Goal: Task Accomplishment & Management: Use online tool/utility

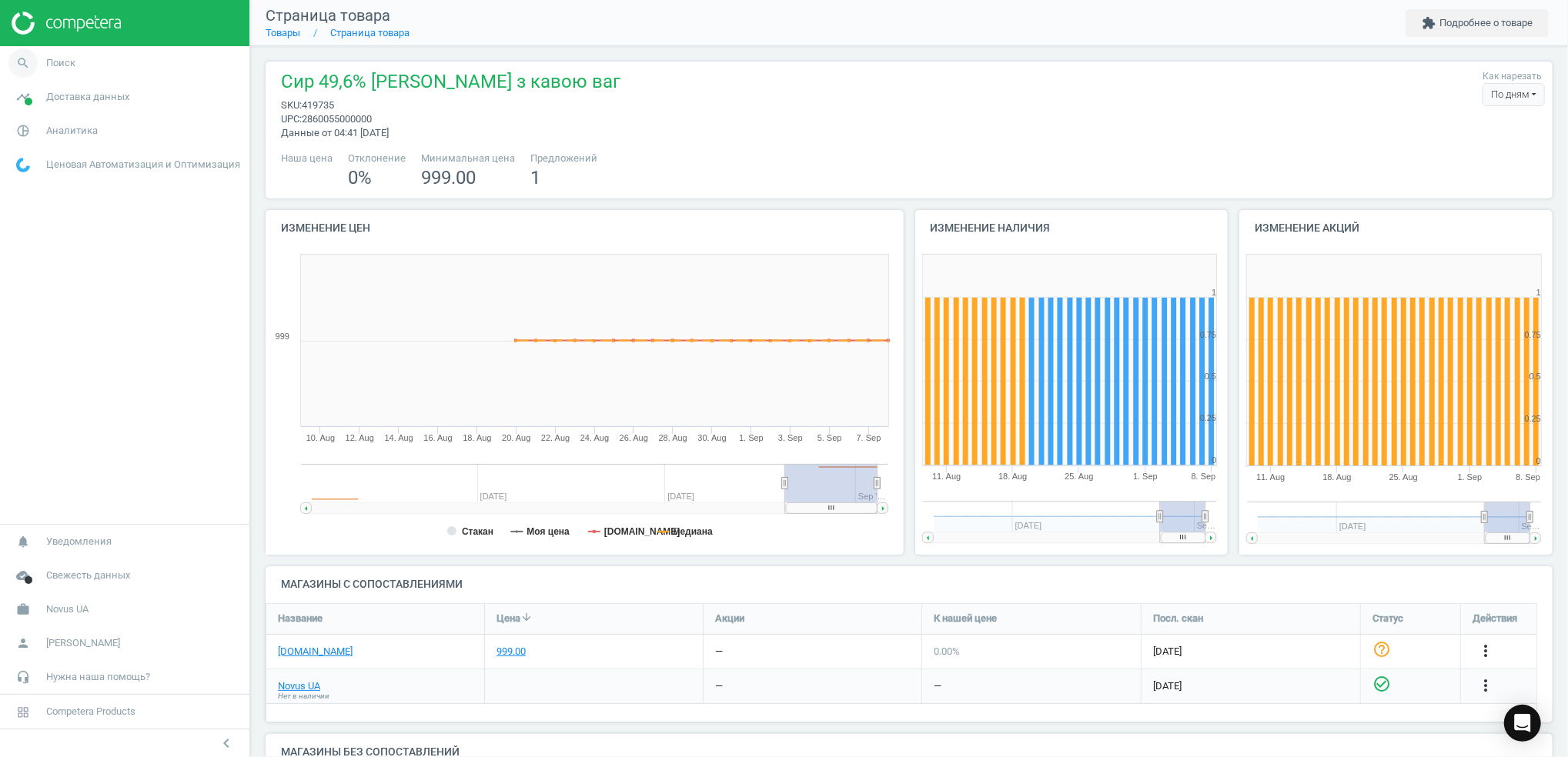
click at [19, 57] on icon "search" at bounding box center [23, 63] width 29 height 29
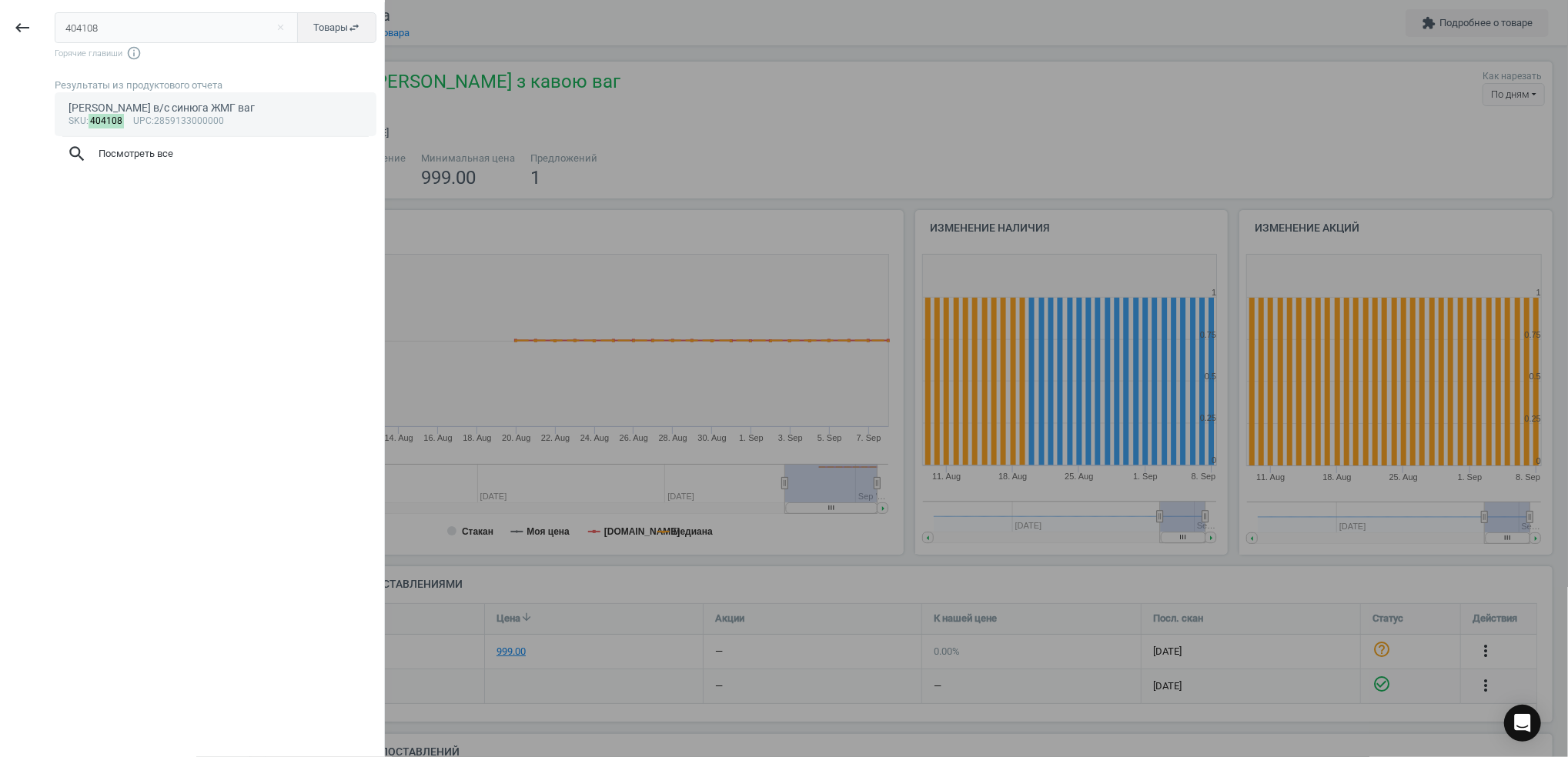
type input "404108"
click at [191, 115] on div "sku : 404108 upc :2859133000000" at bounding box center [216, 121] width 295 height 12
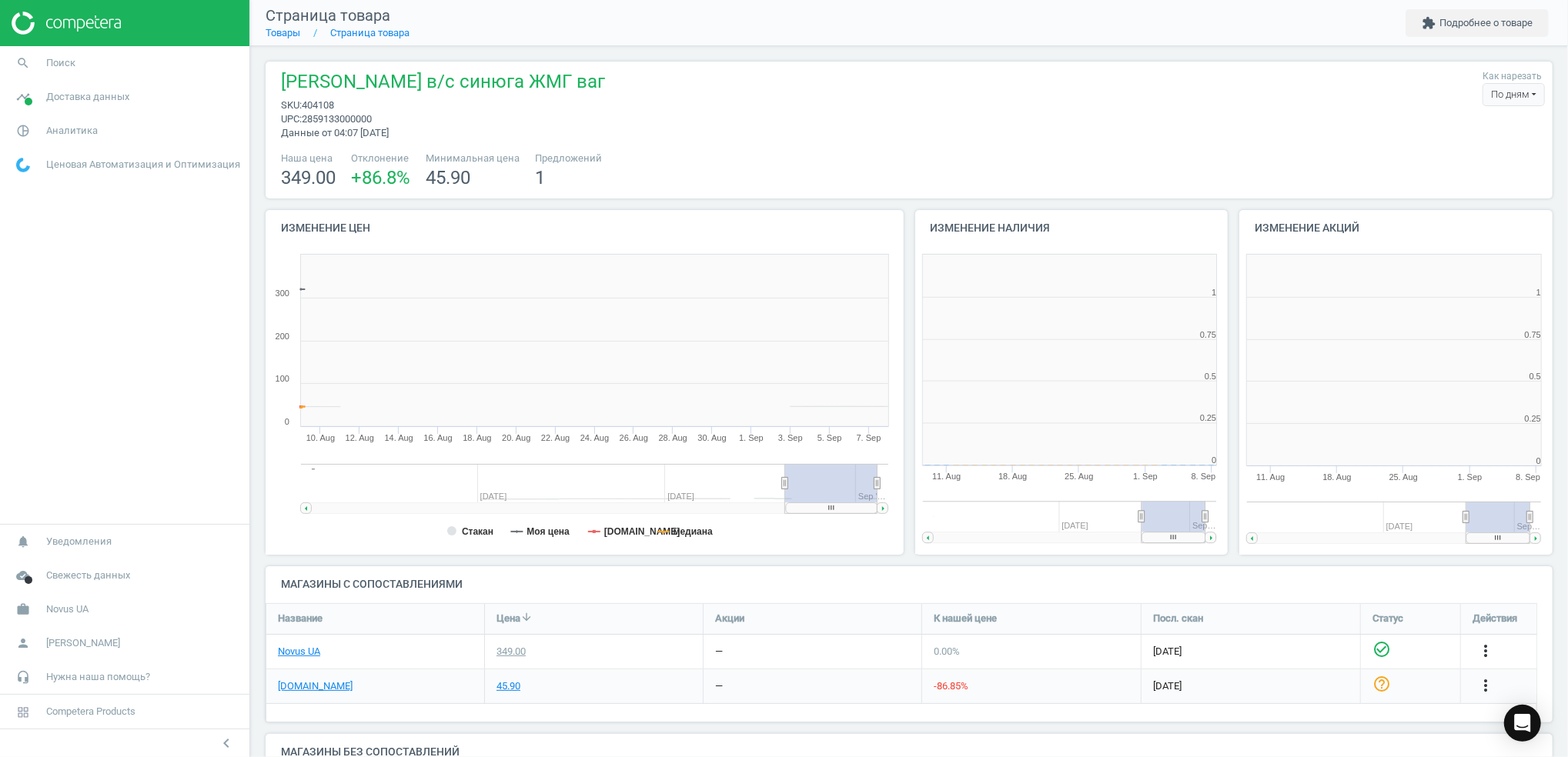
scroll to position [340, 340]
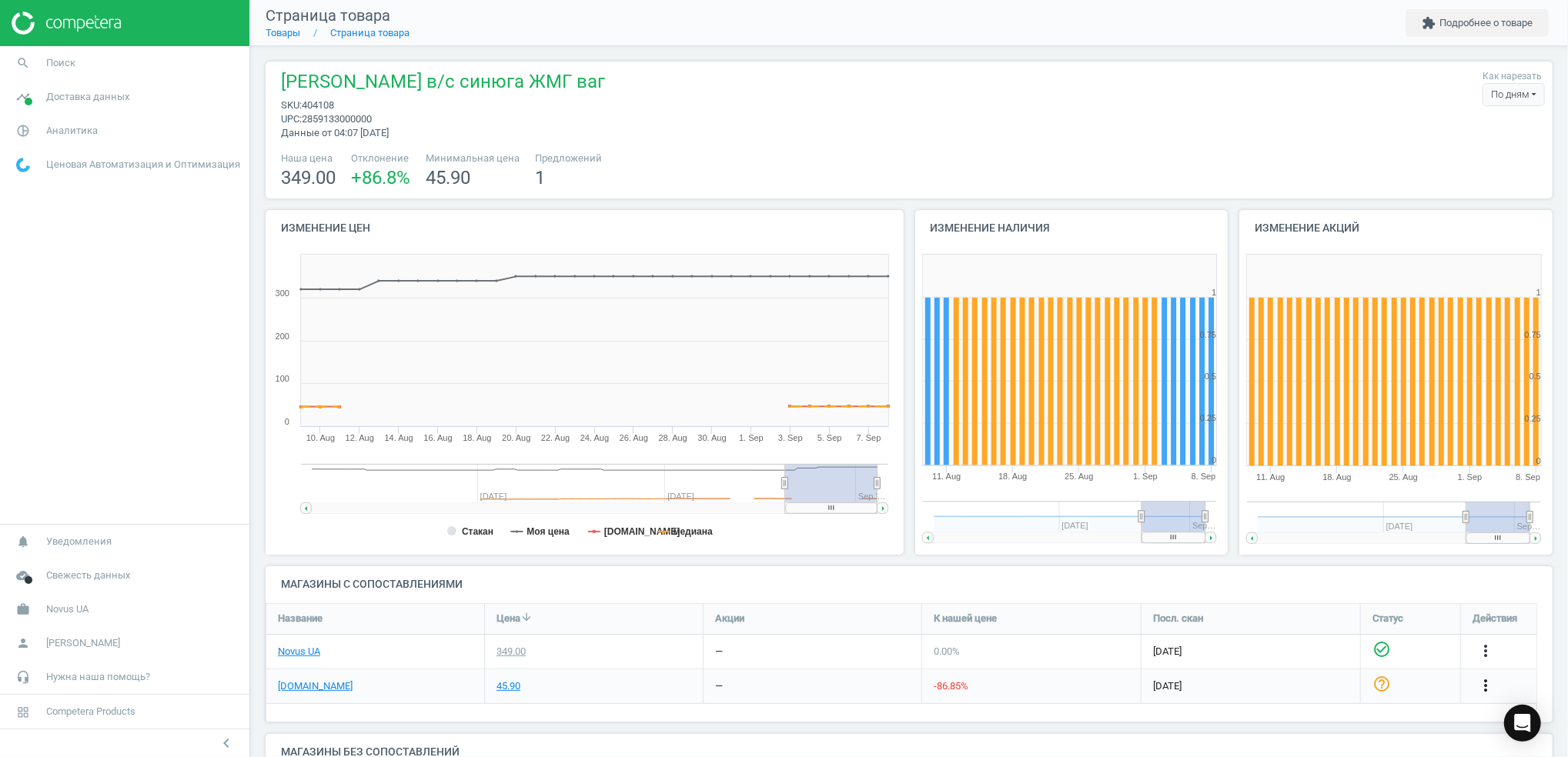
click at [1485, 690] on icon "more_vert" at bounding box center [1486, 686] width 18 height 18
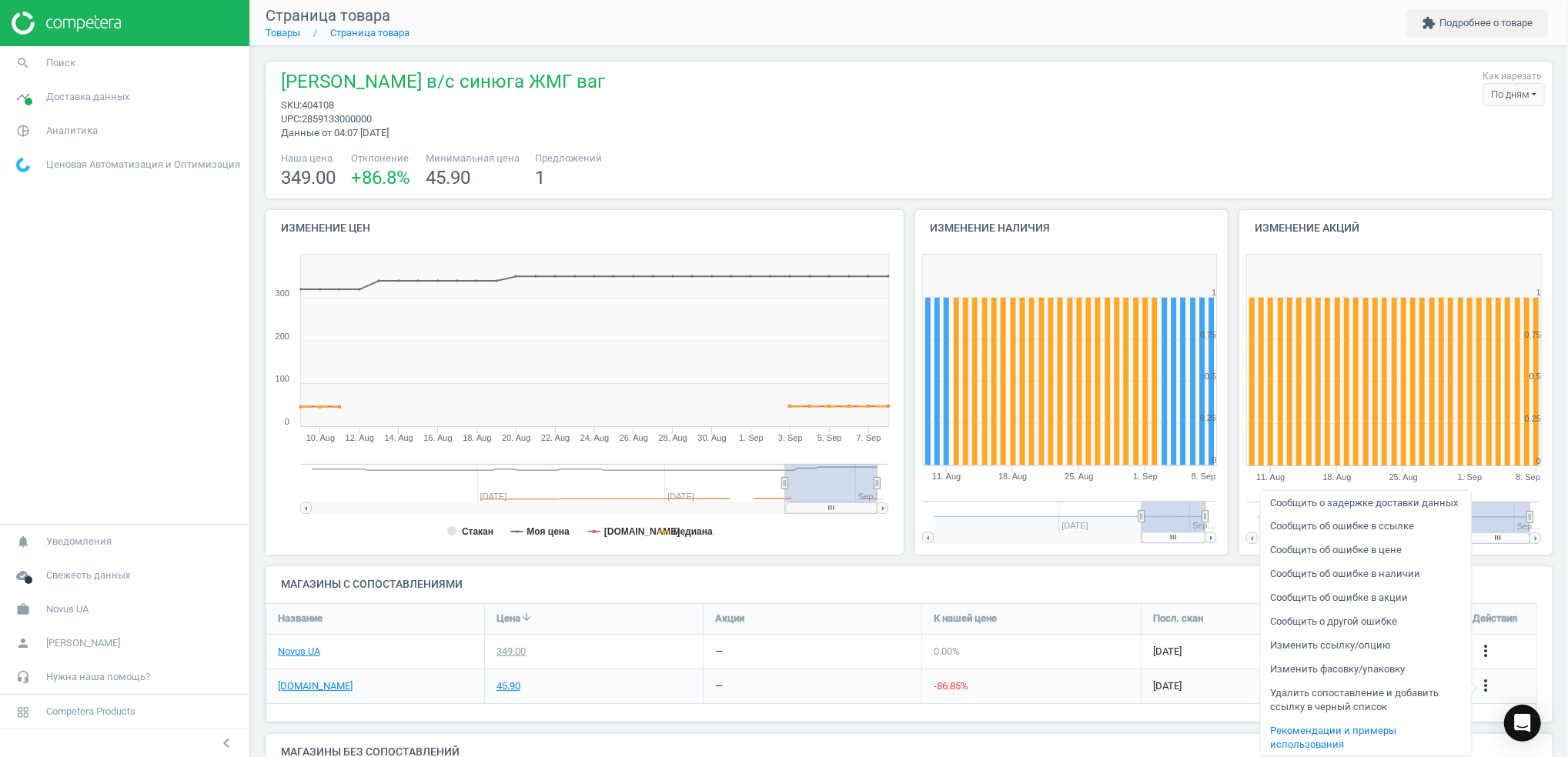
click at [1356, 671] on link "Изменить фасовку/упаковку" at bounding box center [1365, 669] width 211 height 24
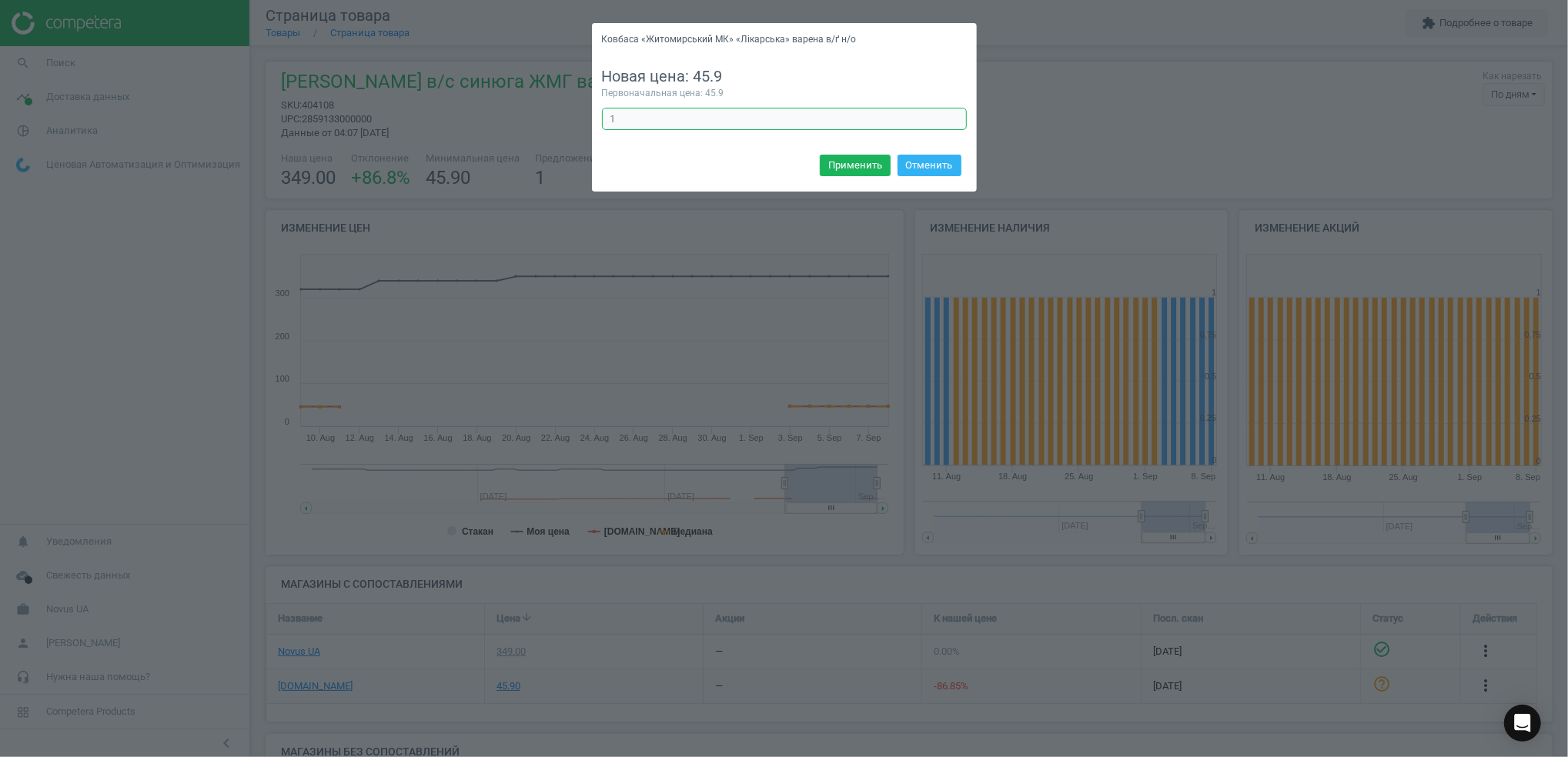
click at [691, 127] on input "1" at bounding box center [784, 119] width 365 height 23
type input "10"
click at [863, 167] on button "Применить" at bounding box center [855, 166] width 71 height 22
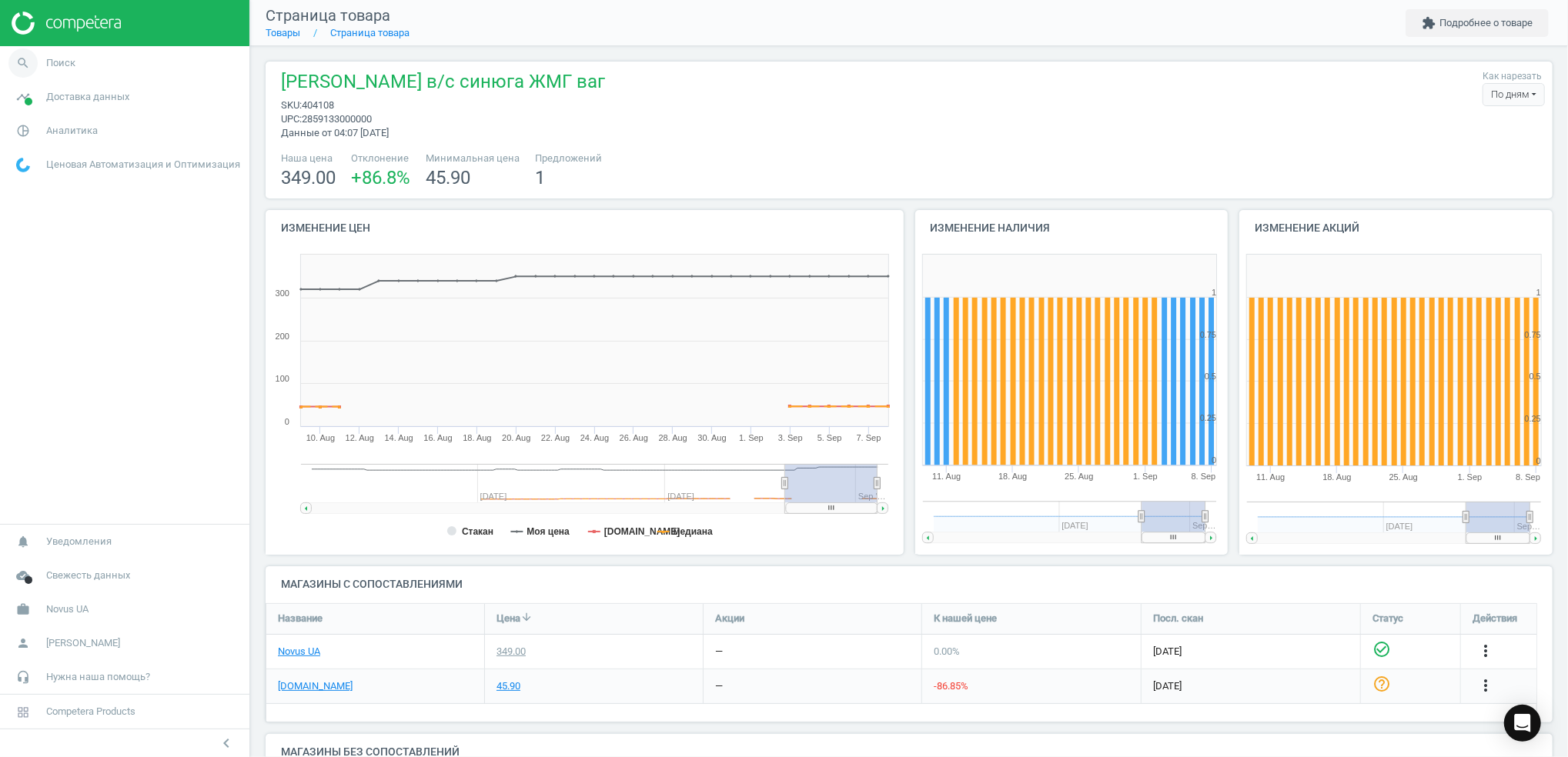
click at [23, 62] on icon "search" at bounding box center [23, 63] width 29 height 29
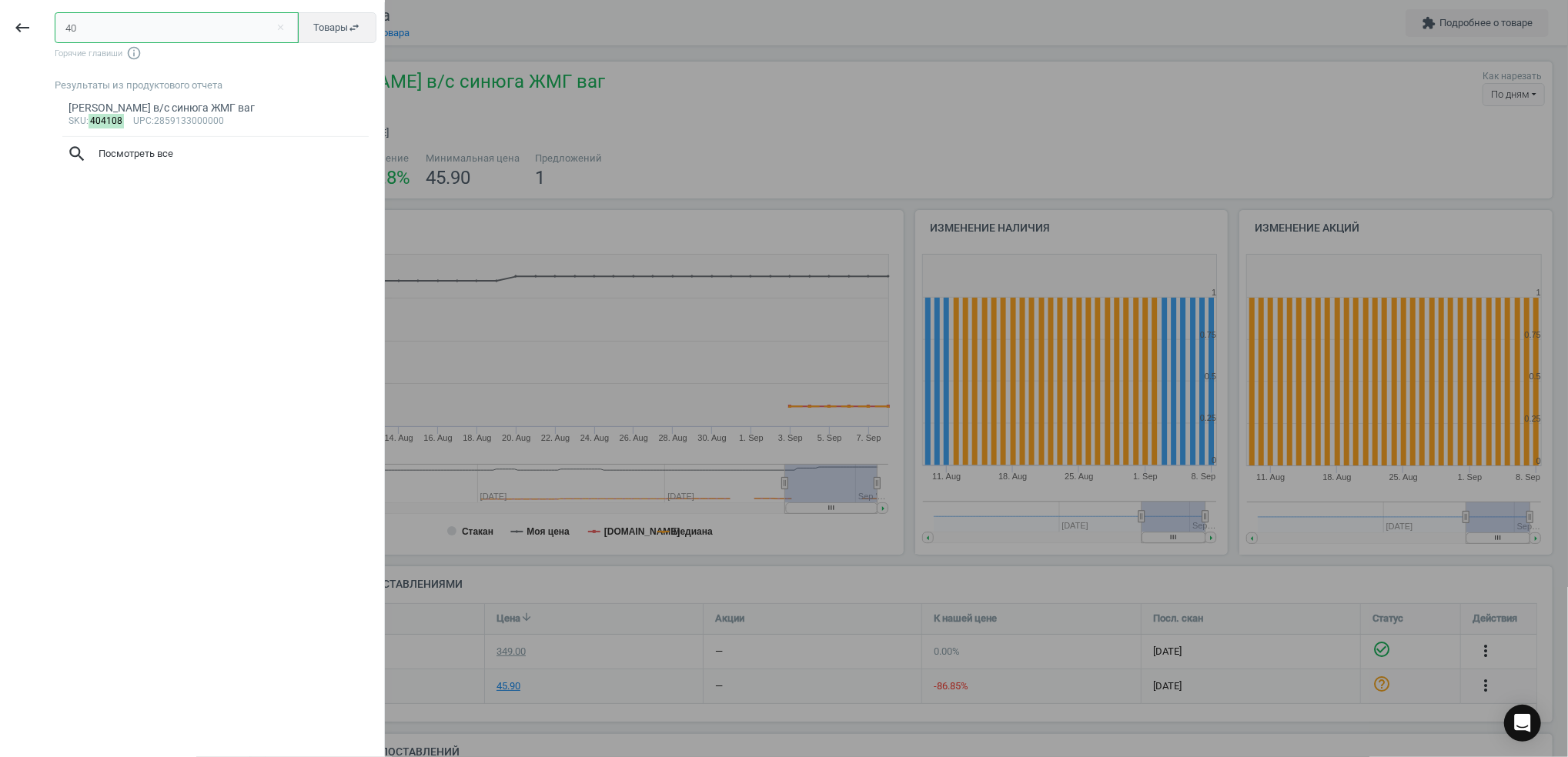
type input "4"
type input "426799"
click at [167, 117] on div "sku : 426799 upc :2860521000000" at bounding box center [216, 121] width 295 height 12
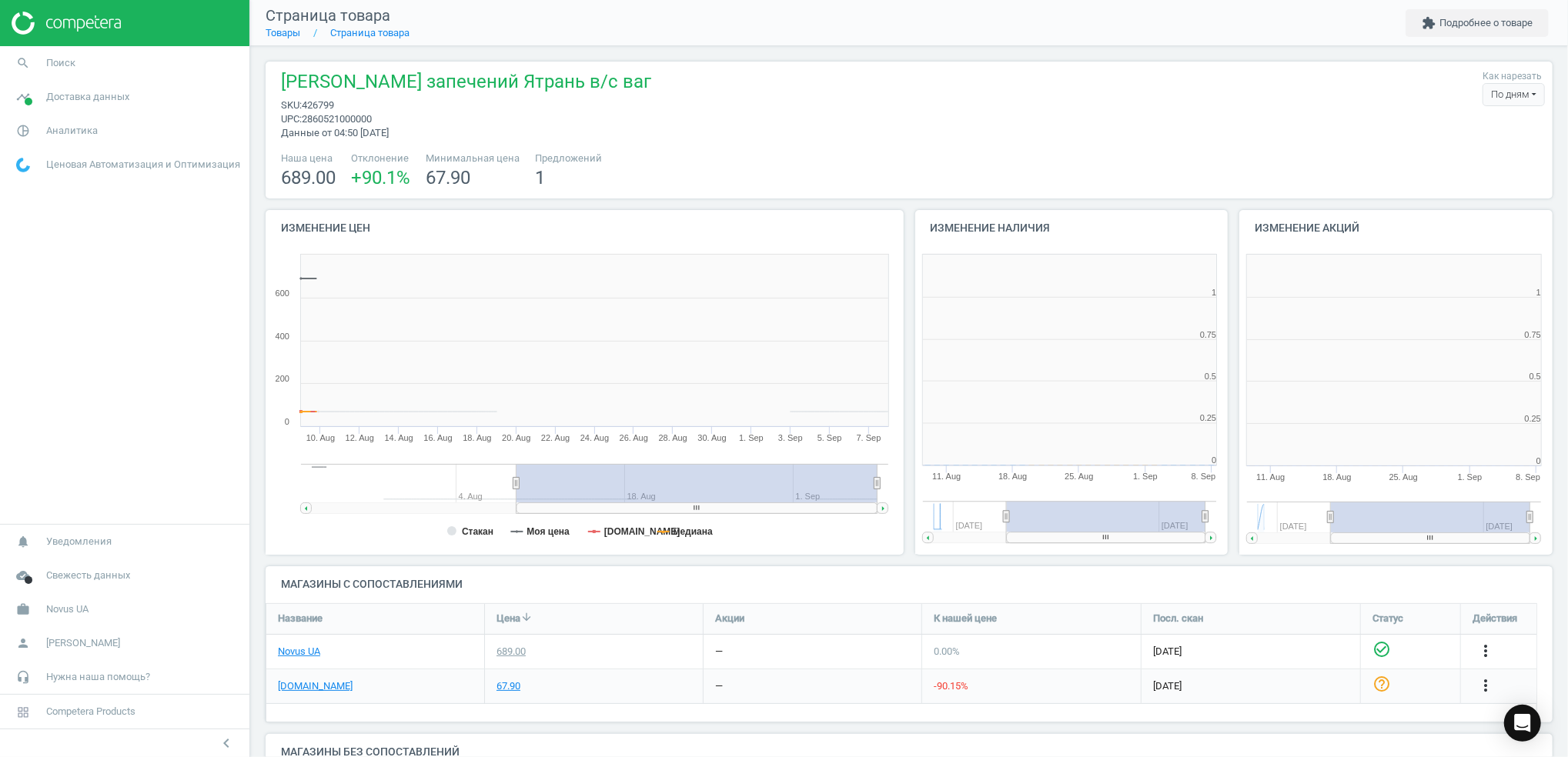
scroll to position [340, 340]
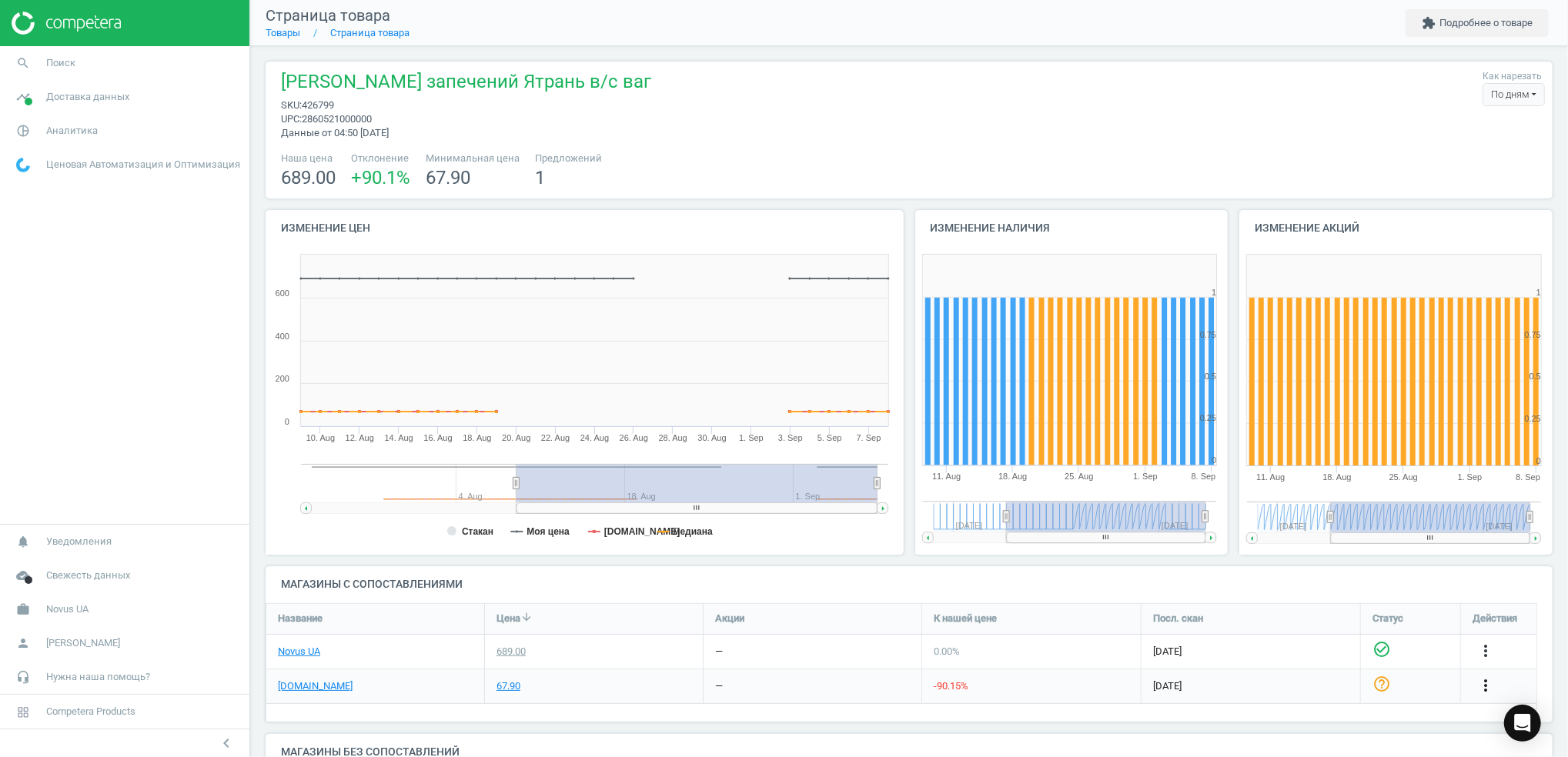
click at [1484, 691] on icon "more_vert" at bounding box center [1486, 686] width 18 height 18
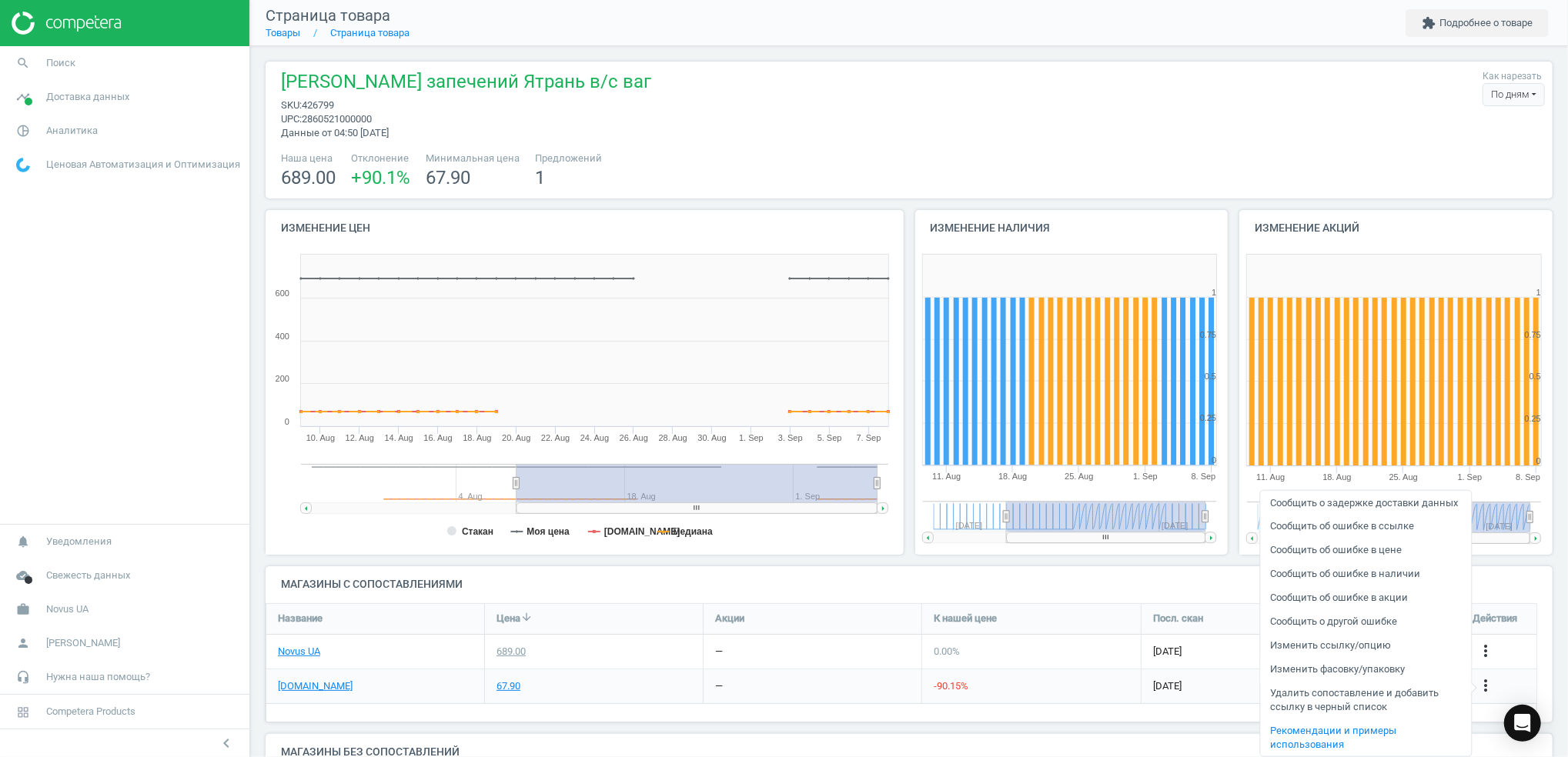
click at [1335, 673] on link "Изменить фасовку/упаковку" at bounding box center [1365, 669] width 211 height 24
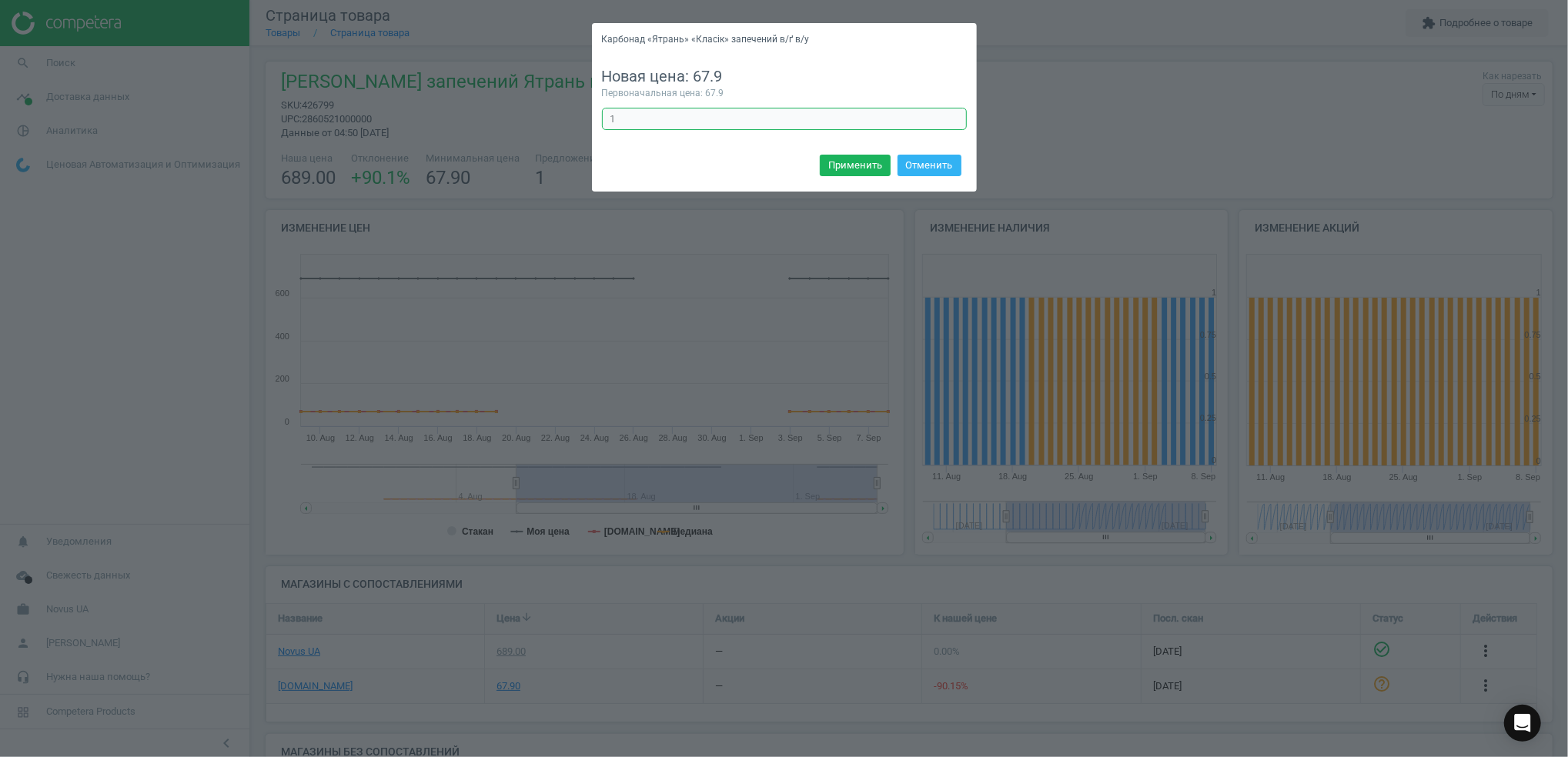
click at [635, 123] on input "1" at bounding box center [784, 119] width 365 height 23
type input "10"
click at [866, 173] on button "Применить" at bounding box center [855, 166] width 71 height 22
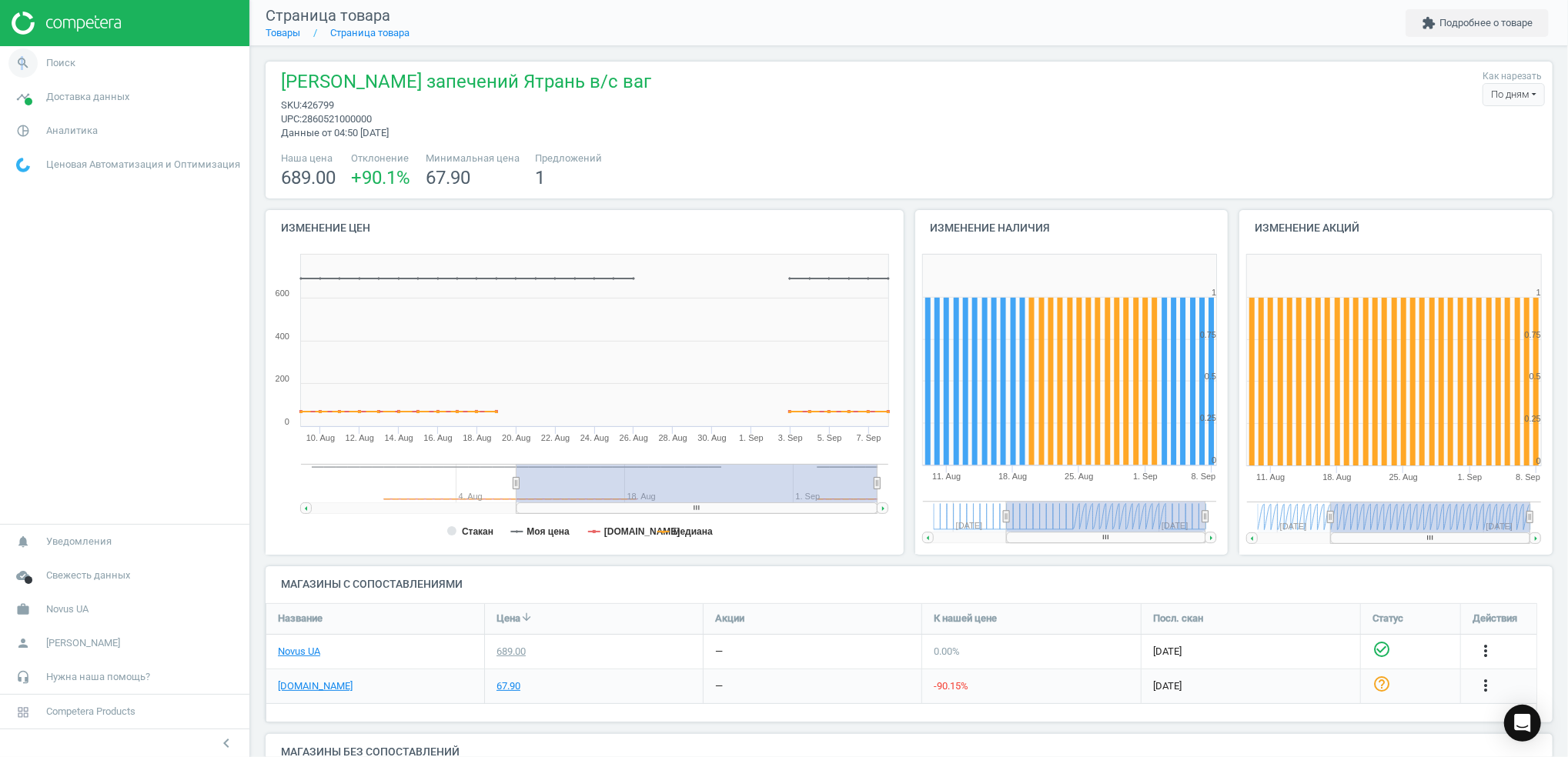
click at [21, 57] on icon "search" at bounding box center [23, 63] width 29 height 29
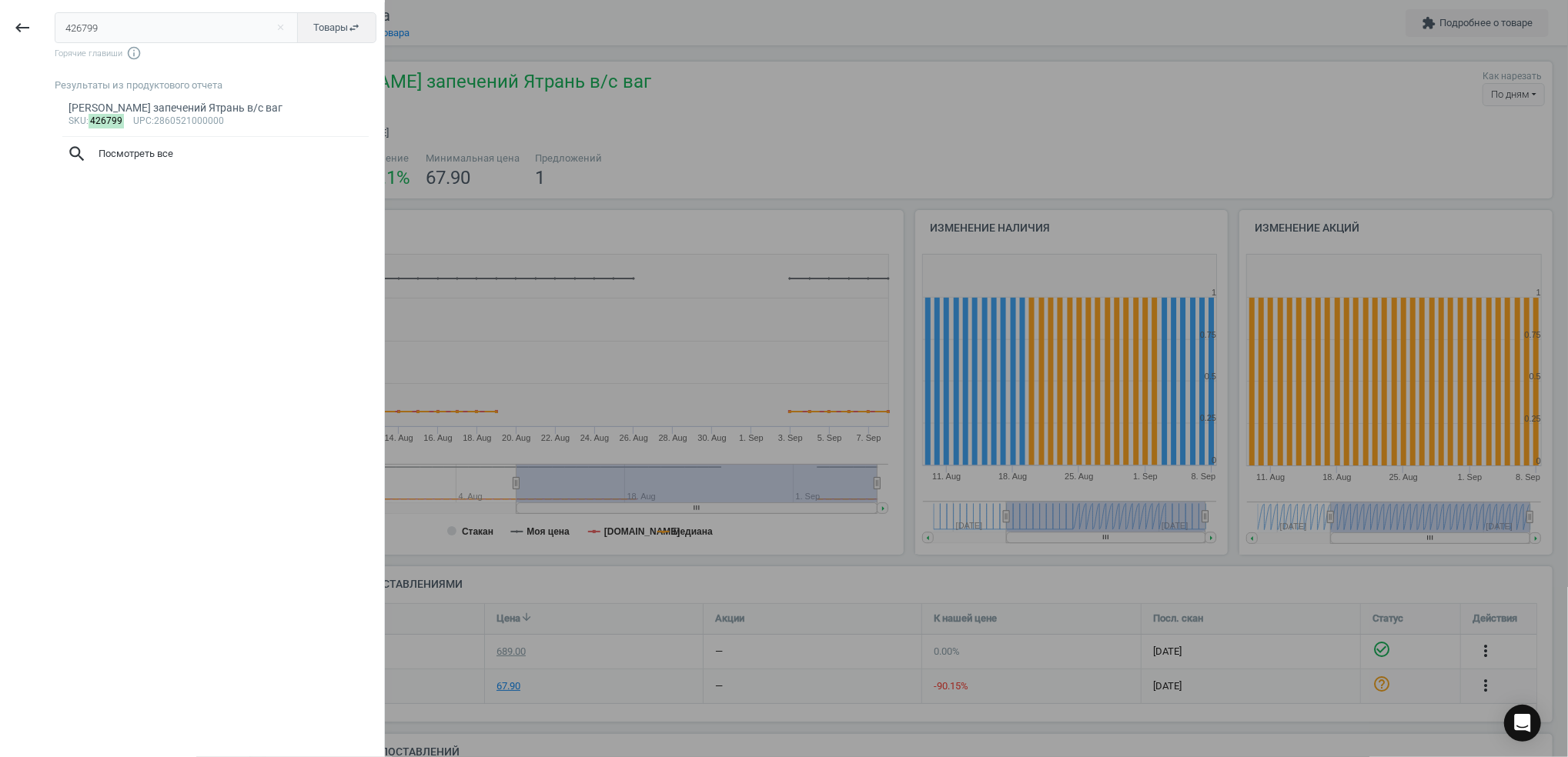
drag, startPoint x: 21, startPoint y: 57, endPoint x: 226, endPoint y: 379, distance: 381.7
click at [226, 379] on div "Результаты из продуктового отчета Карбонад Класік запечений Ятрань в/c ваг sku …" at bounding box center [220, 410] width 330 height 663
drag, startPoint x: 131, startPoint y: 36, endPoint x: -5, endPoint y: 36, distance: 136.0
click at [0, 36] on html "Group 2 Created with Sketch. ic/cloud_download/grey600 Created with Sketch. gra…" at bounding box center [784, 378] width 1568 height 757
type input "342145"
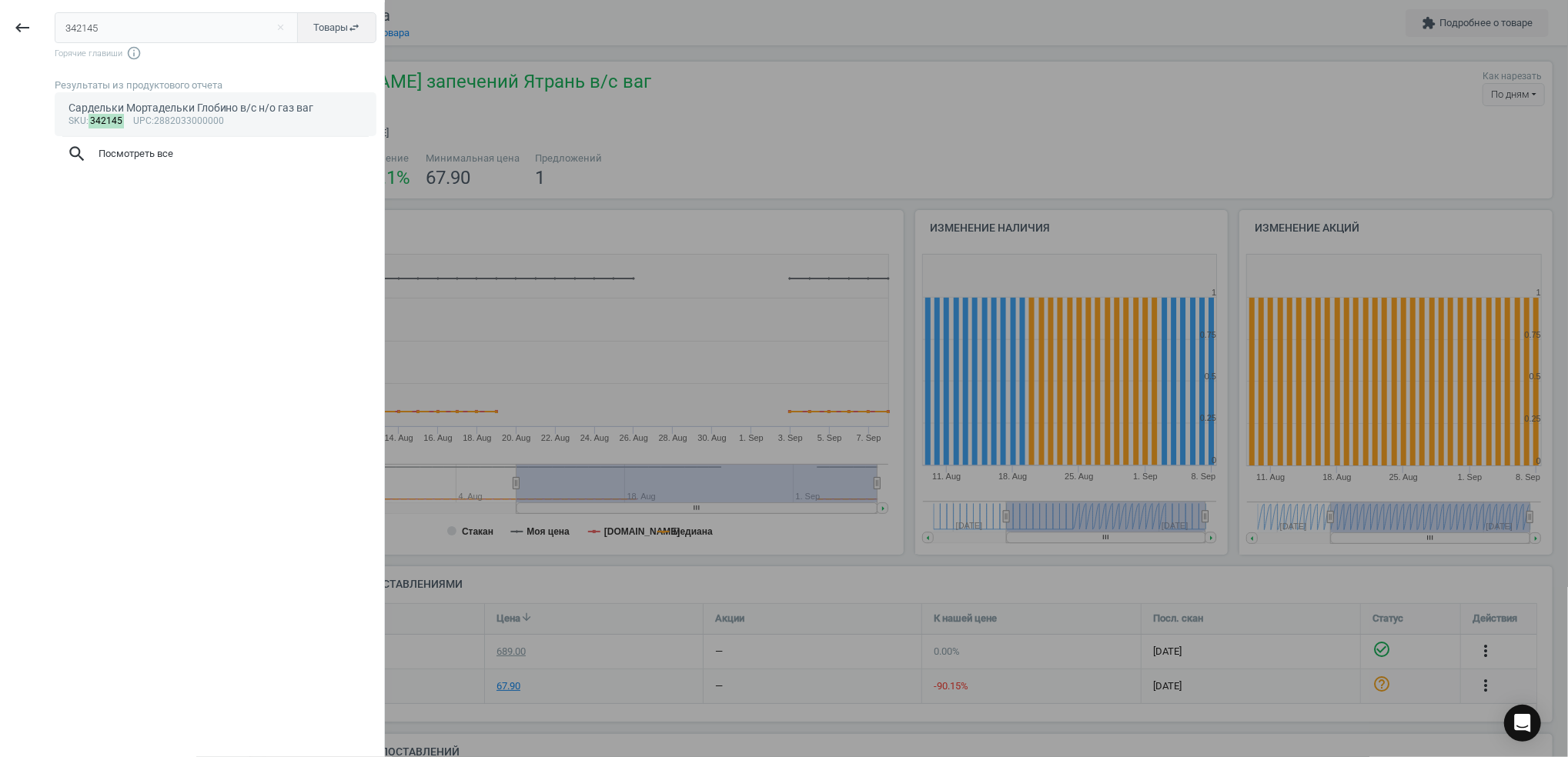
click at [156, 119] on div "sku : 342145 upc :2882033000000" at bounding box center [216, 121] width 295 height 12
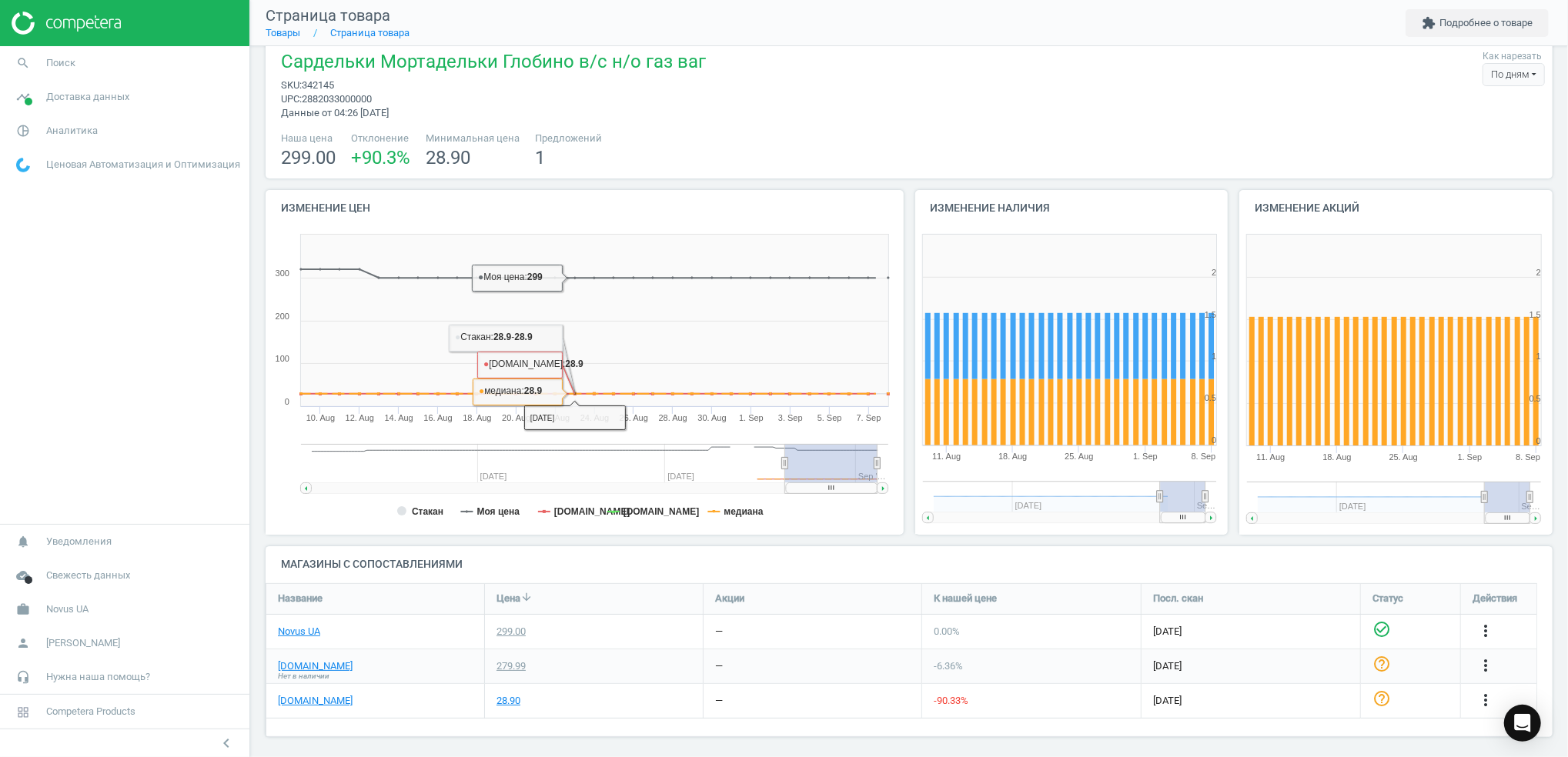
scroll to position [27, 0]
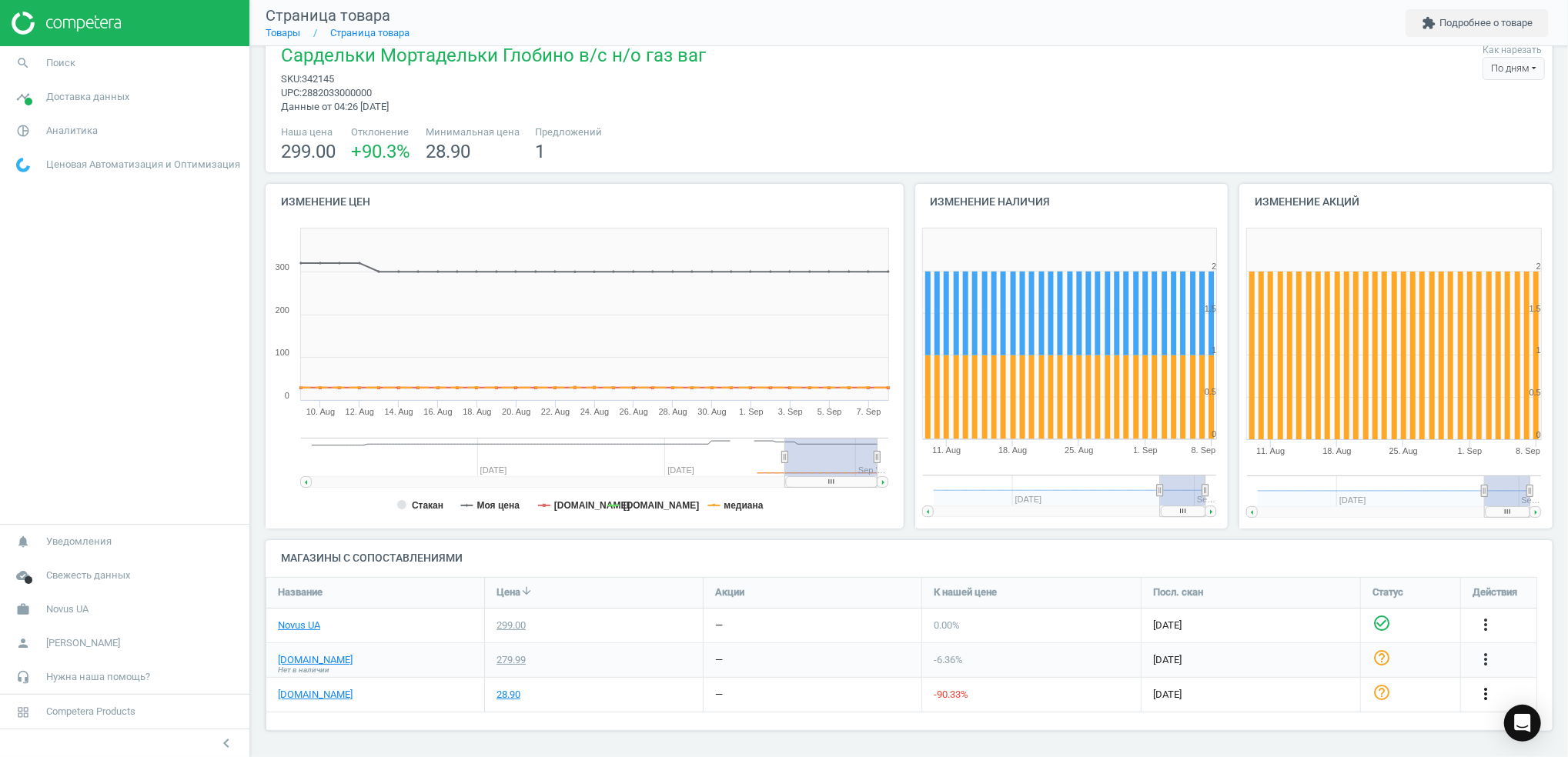
click at [1484, 696] on icon "more_vert" at bounding box center [1486, 694] width 18 height 18
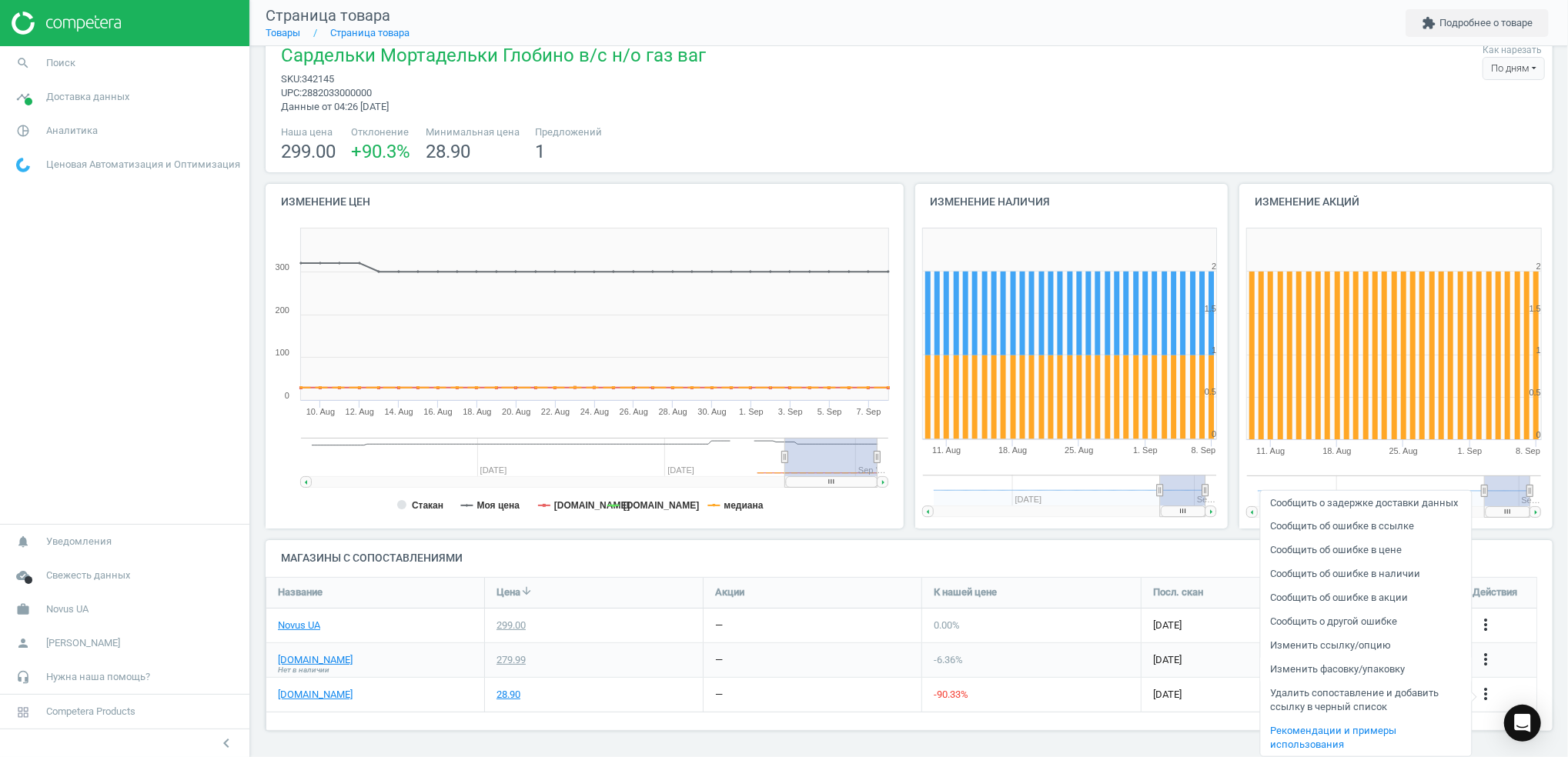
click at [1340, 674] on link "Изменить фасовку/упаковку" at bounding box center [1365, 669] width 211 height 24
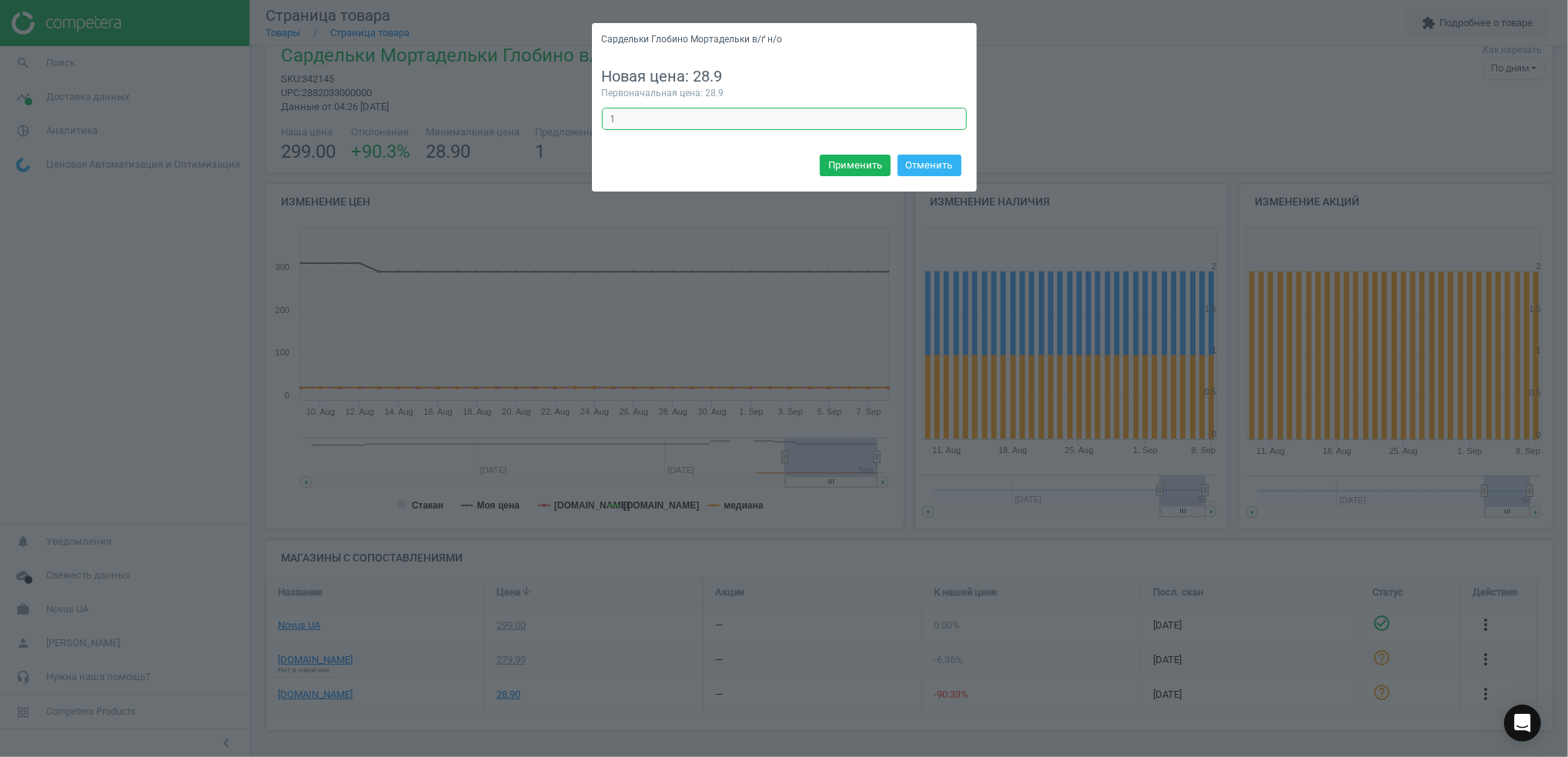
click at [644, 112] on input "1" at bounding box center [784, 119] width 365 height 23
type input "10"
click at [864, 169] on button "Применить" at bounding box center [855, 166] width 71 height 22
